Goal: Task Accomplishment & Management: Use online tool/utility

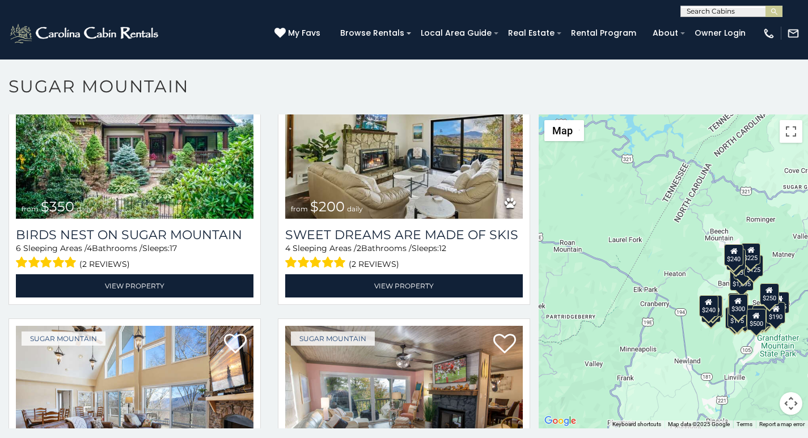
scroll to position [35, 0]
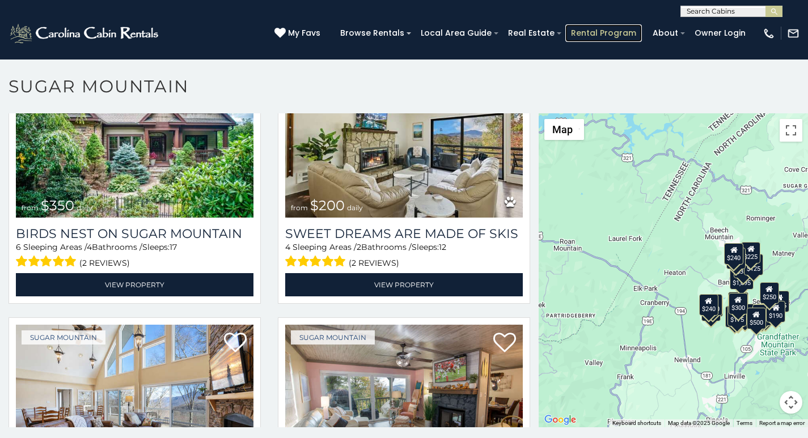
click at [607, 28] on link "Rental Program" at bounding box center [603, 33] width 77 height 18
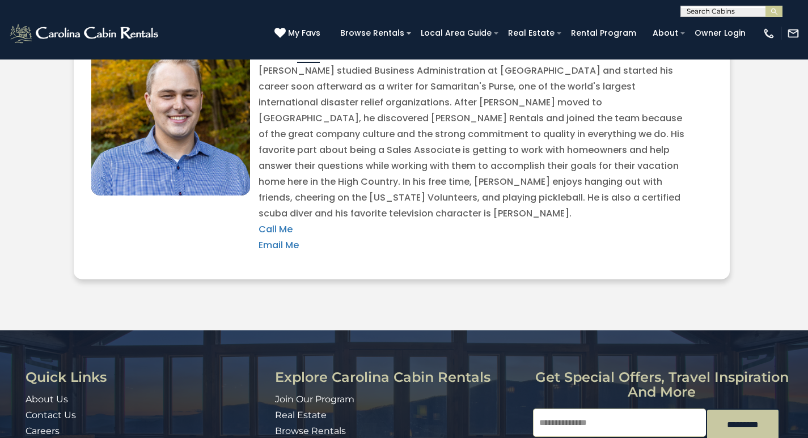
scroll to position [2633, 0]
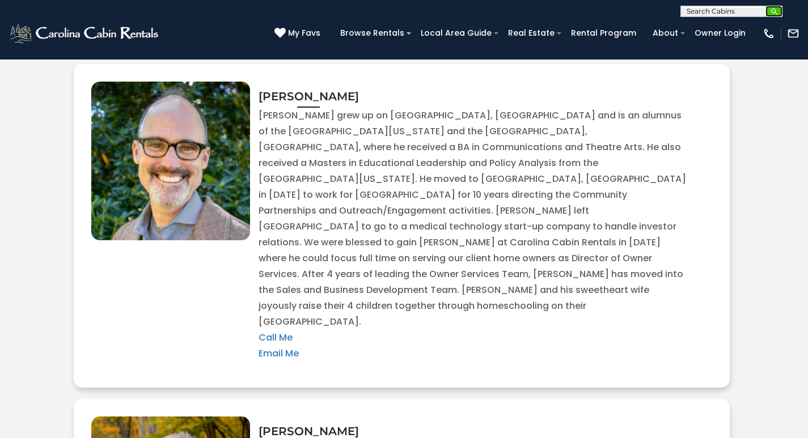
click at [771, 9] on img "submit" at bounding box center [774, 11] width 9 height 9
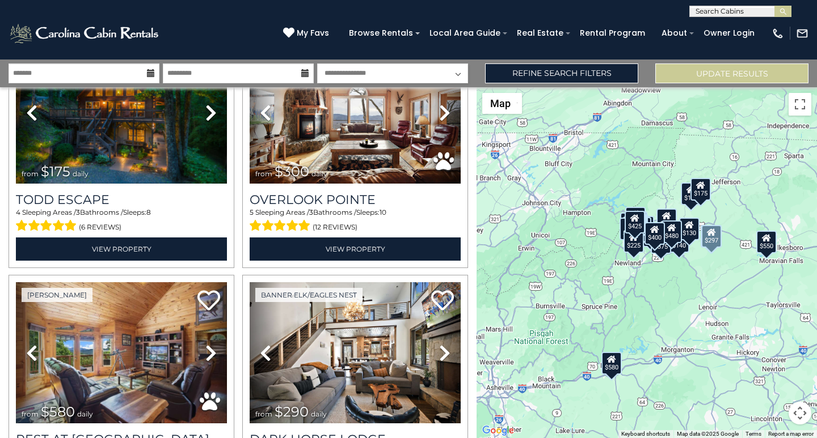
scroll to position [331, 0]
